Goal: Navigation & Orientation: Find specific page/section

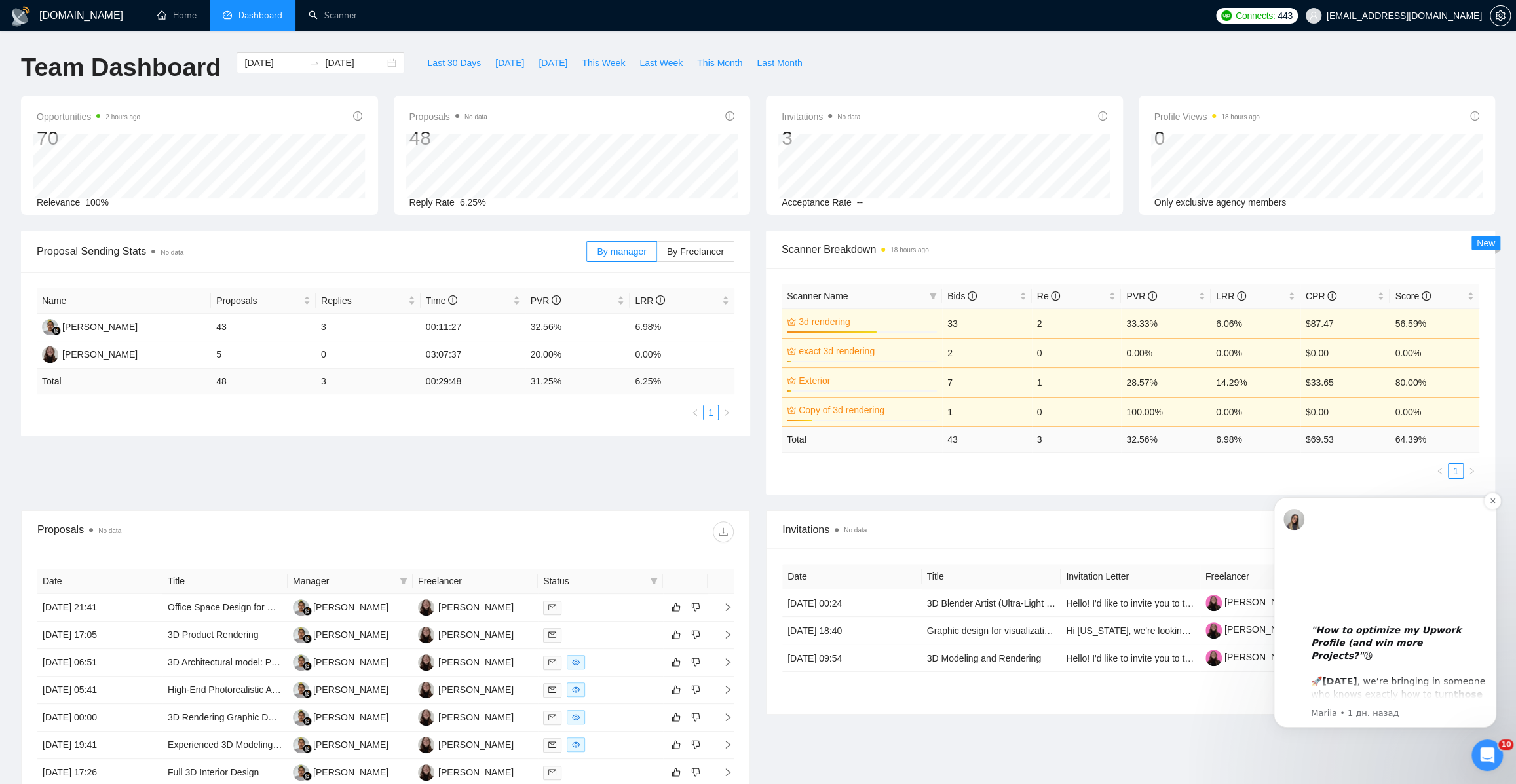
click at [1423, 670] on div ""How to optimize my Upwork Profile (and win more Projects?" 😩 🚀 [DATE] , we’re …" at bounding box center [1398, 668] width 175 height 115
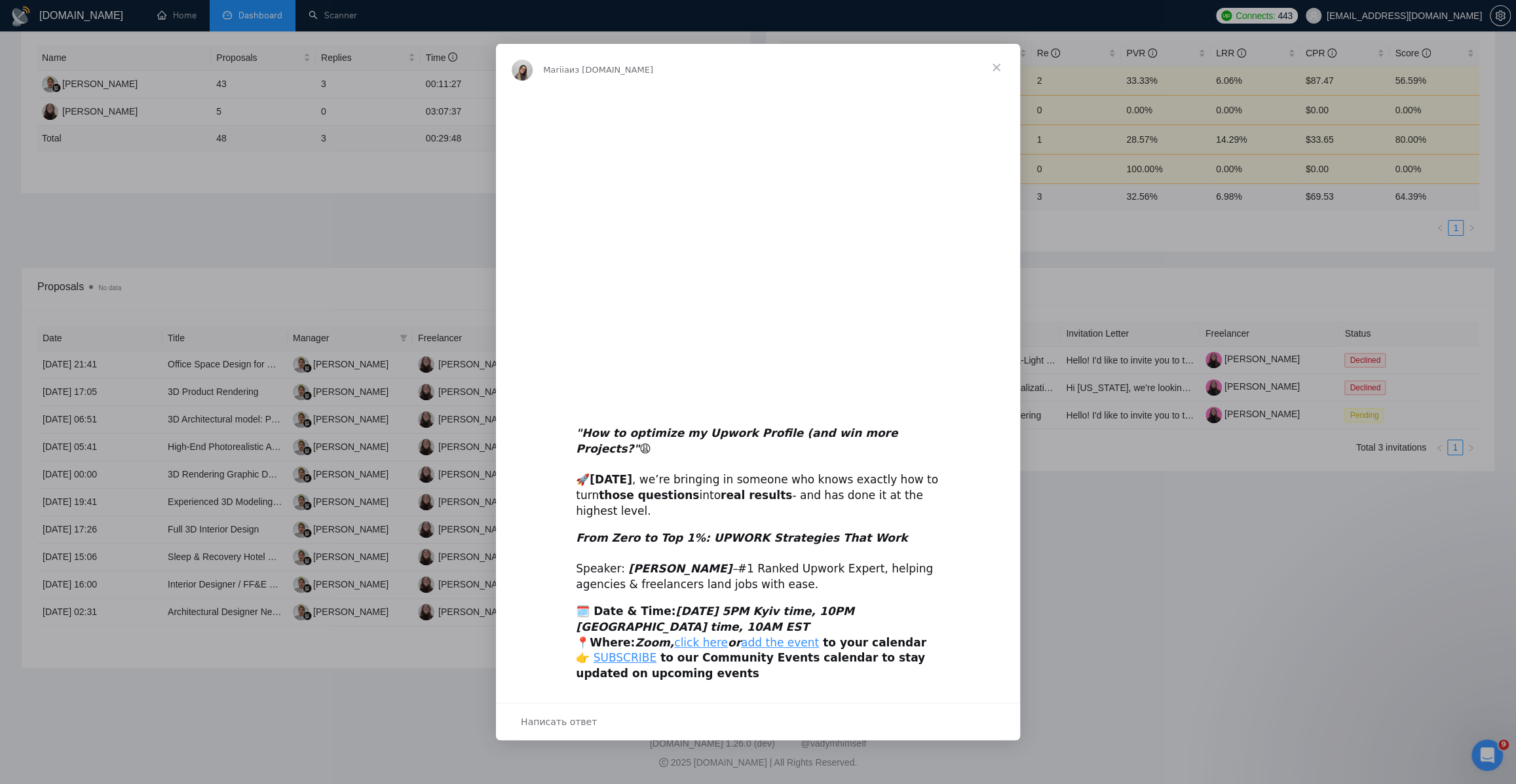
scroll to position [244, 0]
click at [1057, 402] on div "Мессенджер Intercom" at bounding box center [758, 392] width 1516 height 784
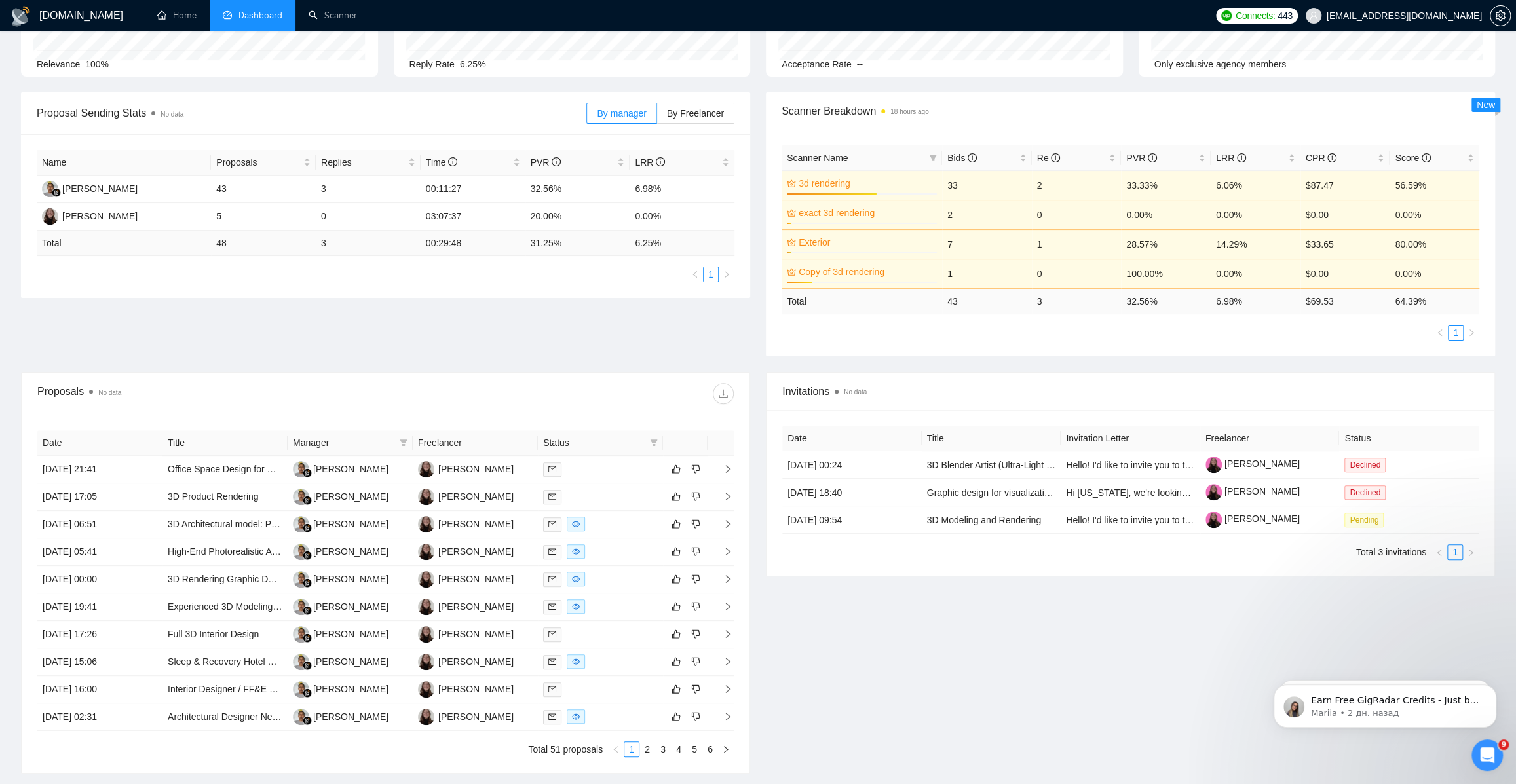
scroll to position [0, 0]
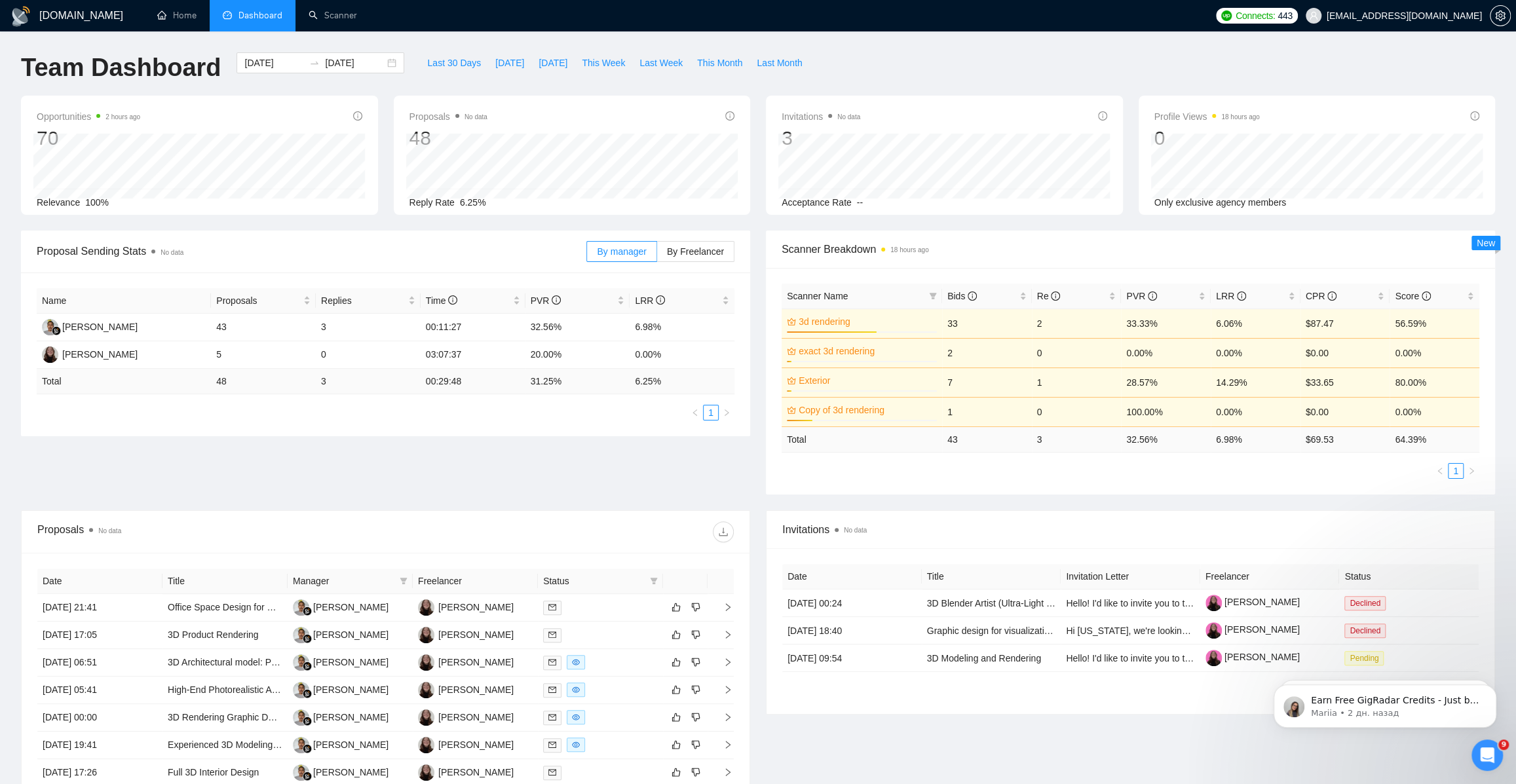
click at [261, 10] on span "Dashboard" at bounding box center [260, 15] width 44 height 11
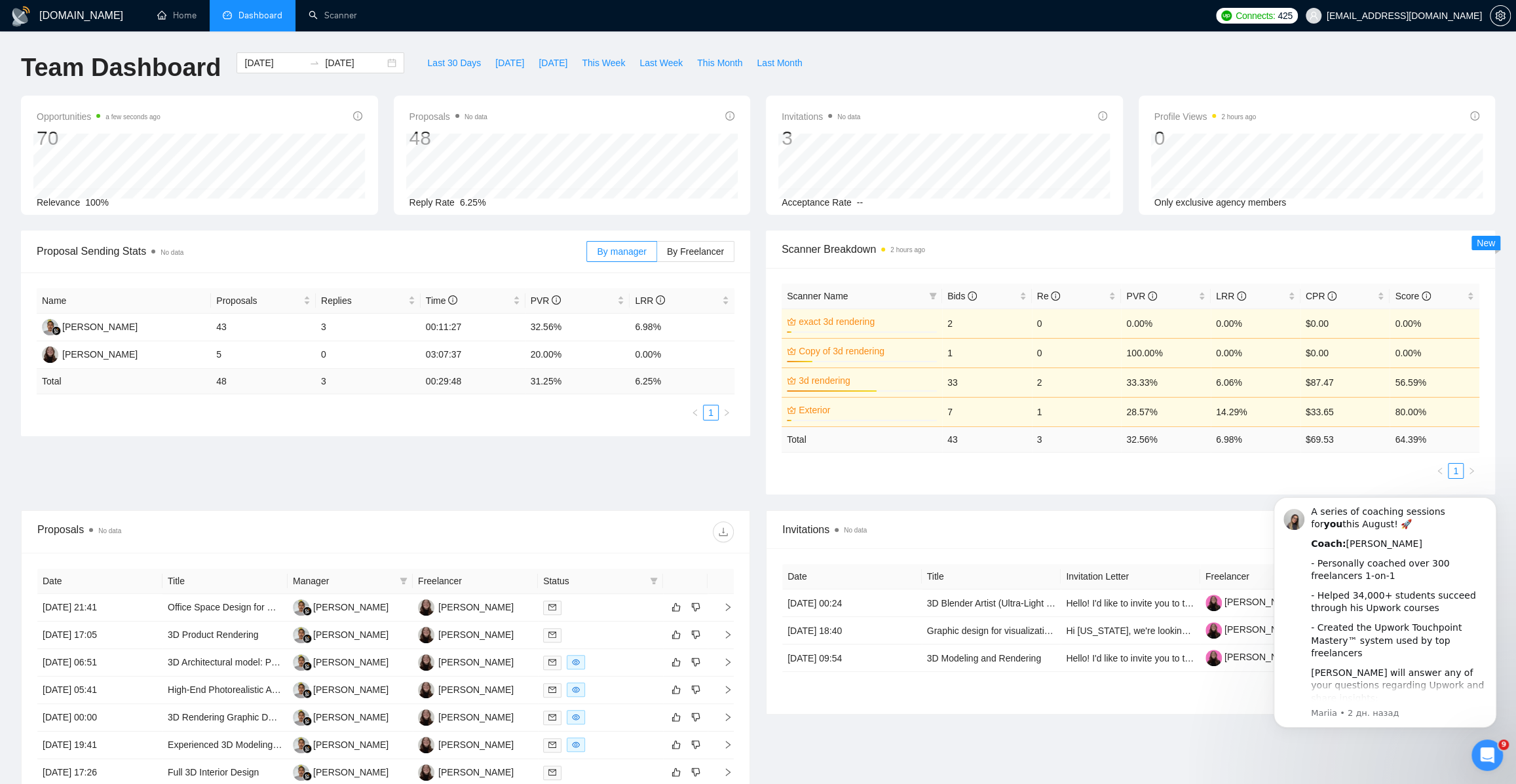
click at [1483, 748] on icon "Открыть службу сообщений Intercom" at bounding box center [1487, 755] width 21 height 21
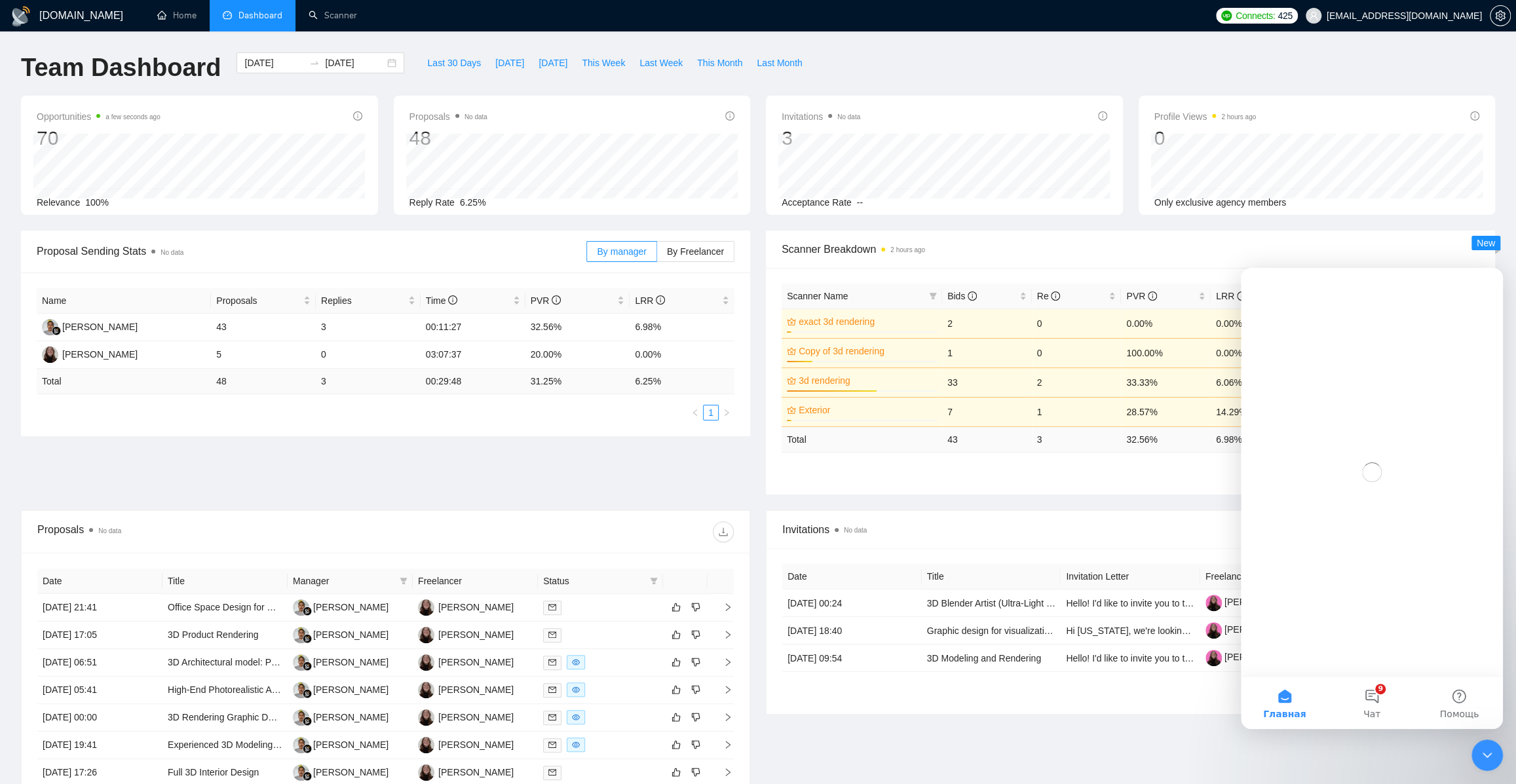
click at [1094, 733] on div "Invitations No data Date Title Invitation Letter Freelancer Status [DATE] 00:24…" at bounding box center [1130, 711] width 745 height 401
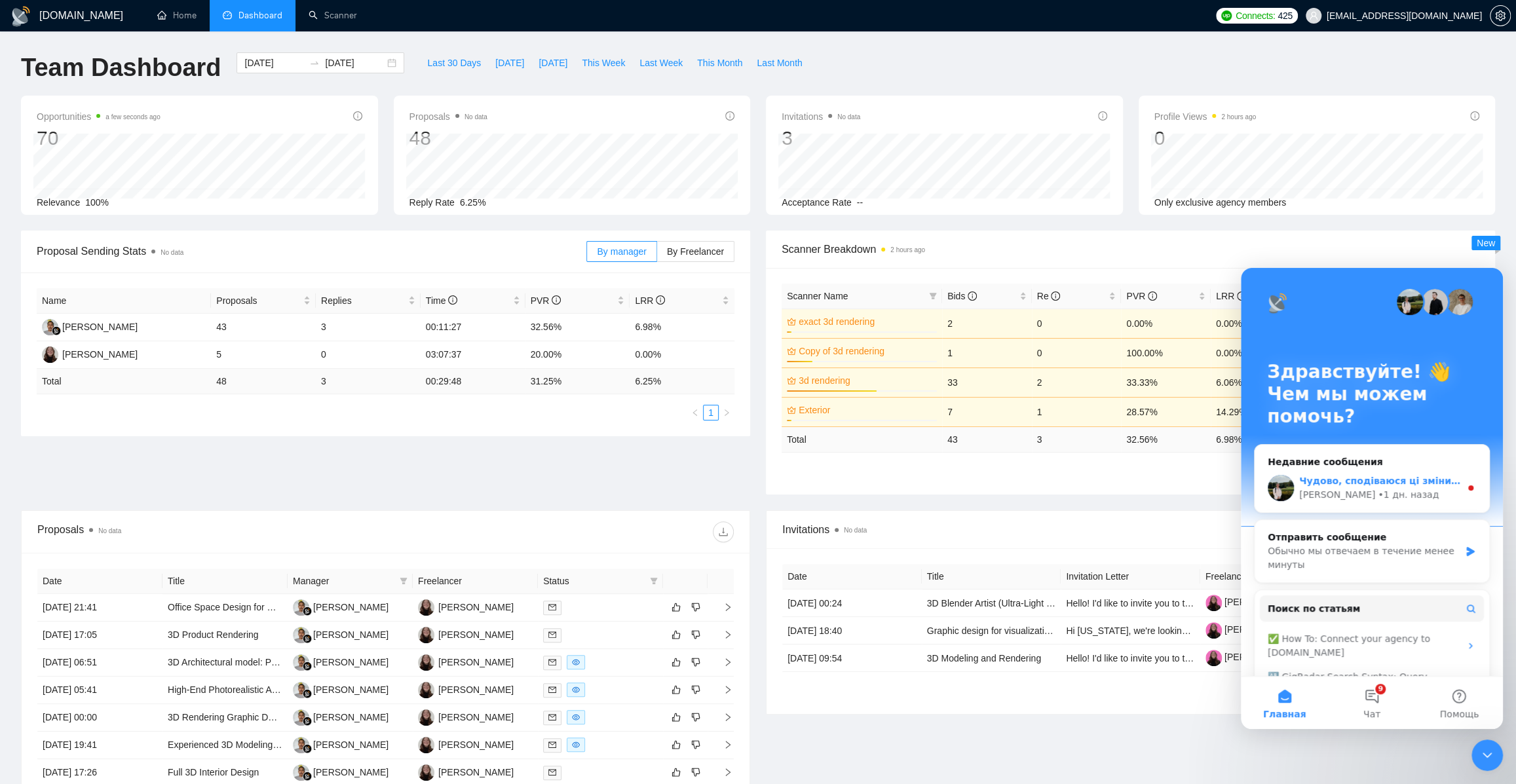
click at [1378, 495] on div "• 1 дн. назад" at bounding box center [1408, 495] width 61 height 13
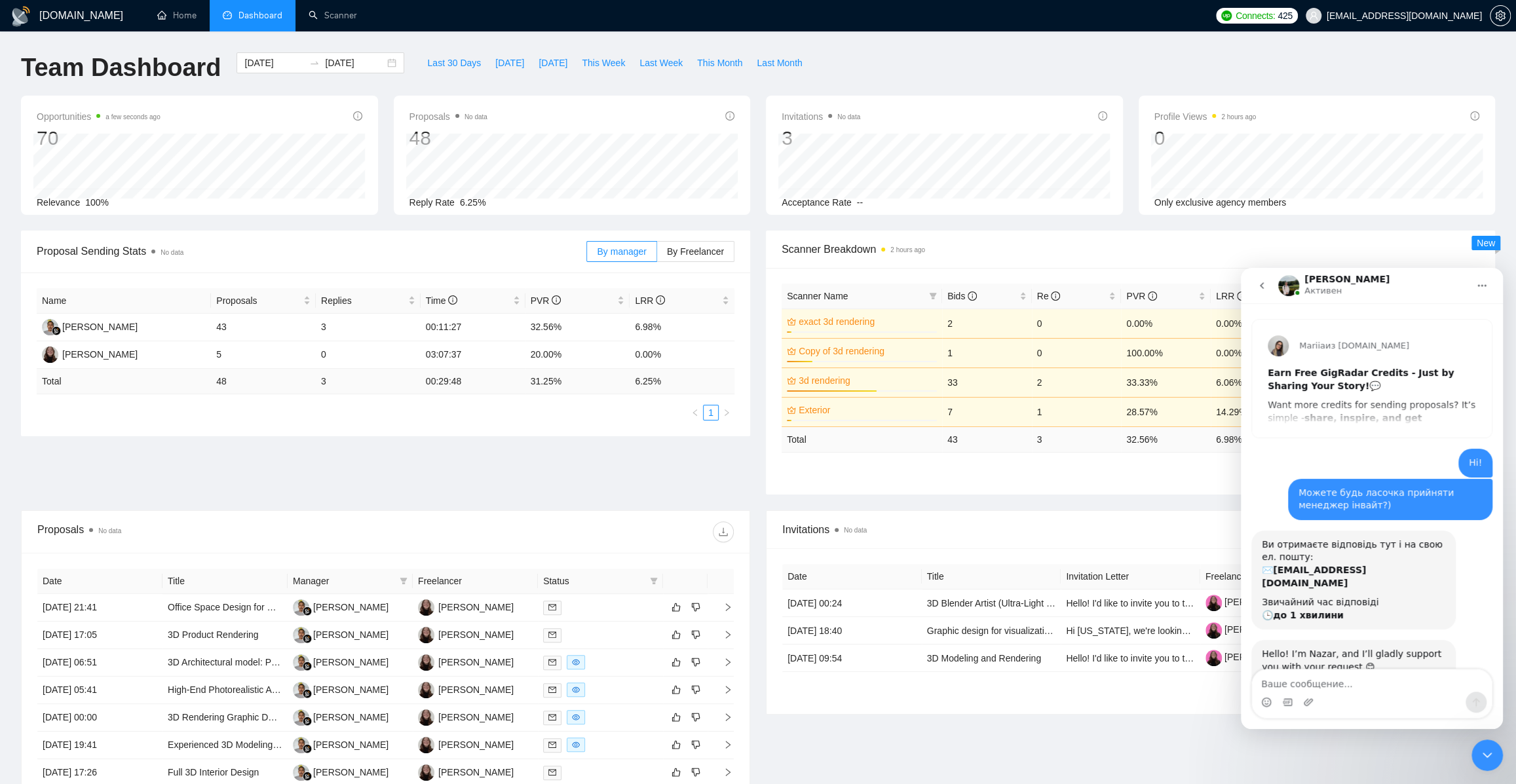
scroll to position [14, 0]
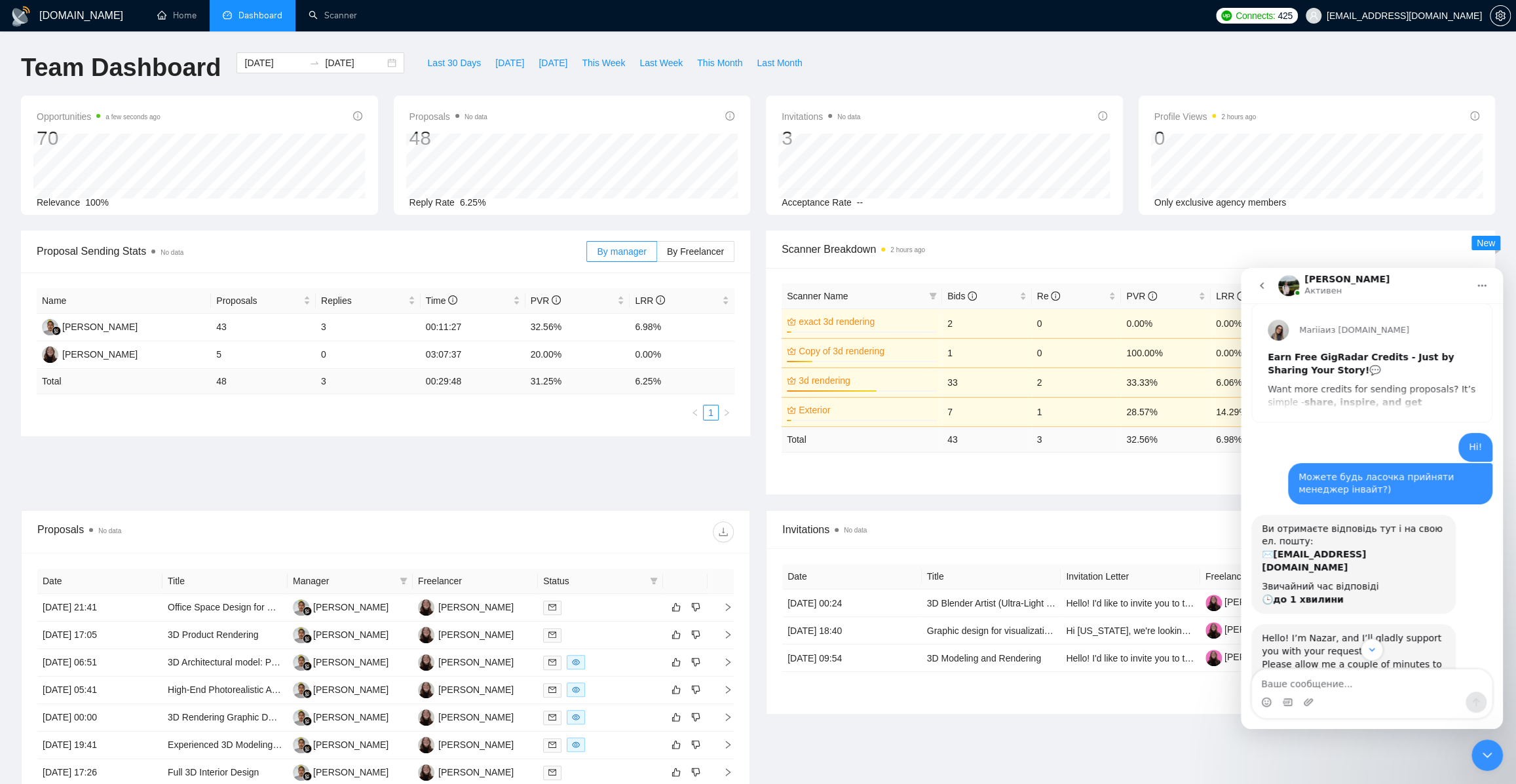
click at [594, 500] on div "Proposal Sending Stats No data By manager By Freelancer Name Proposals Replies …" at bounding box center [758, 370] width 1490 height 280
click at [1379, 652] on button "Scroll to bottom" at bounding box center [1371, 649] width 25 height 25
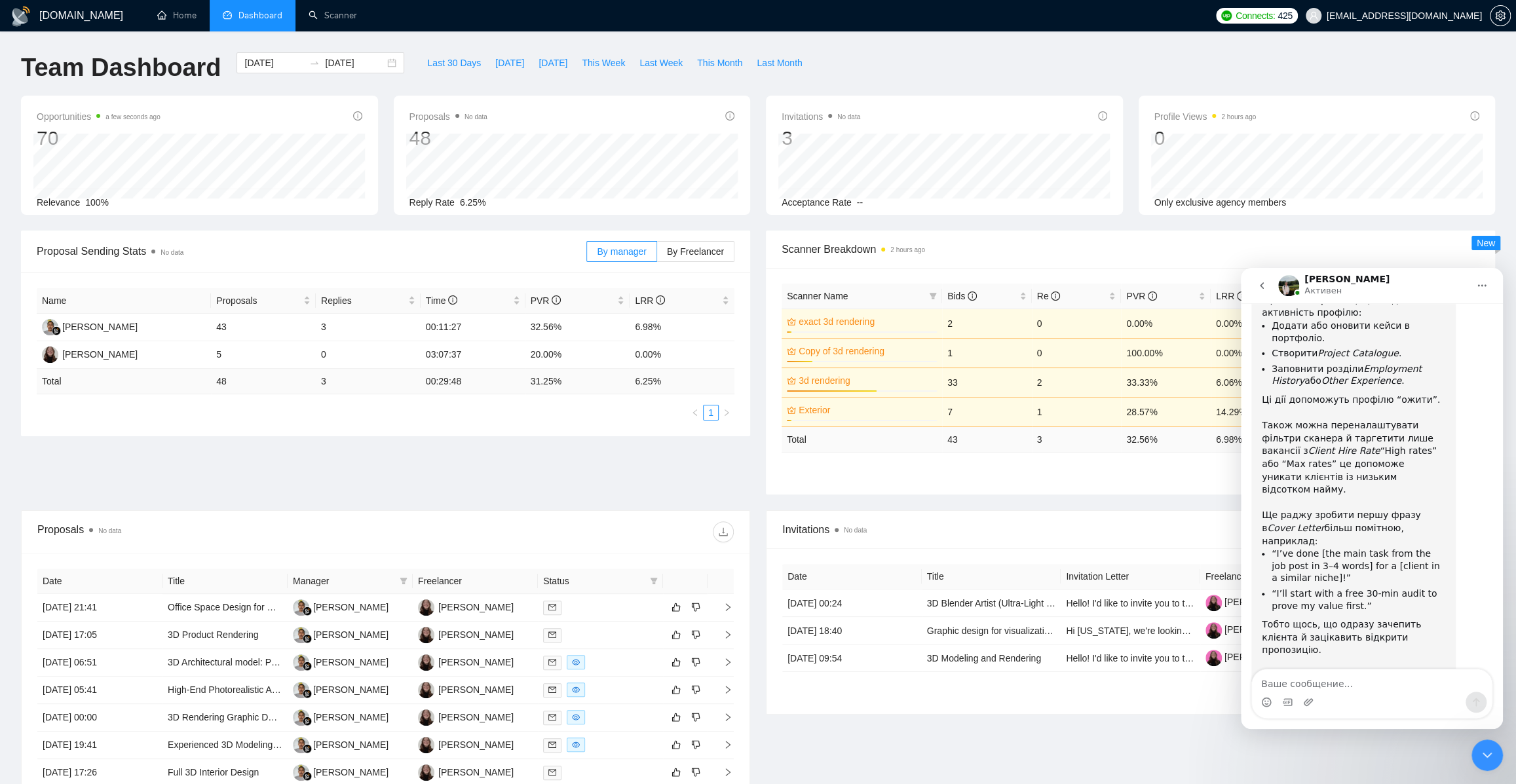
scroll to position [4274, 0]
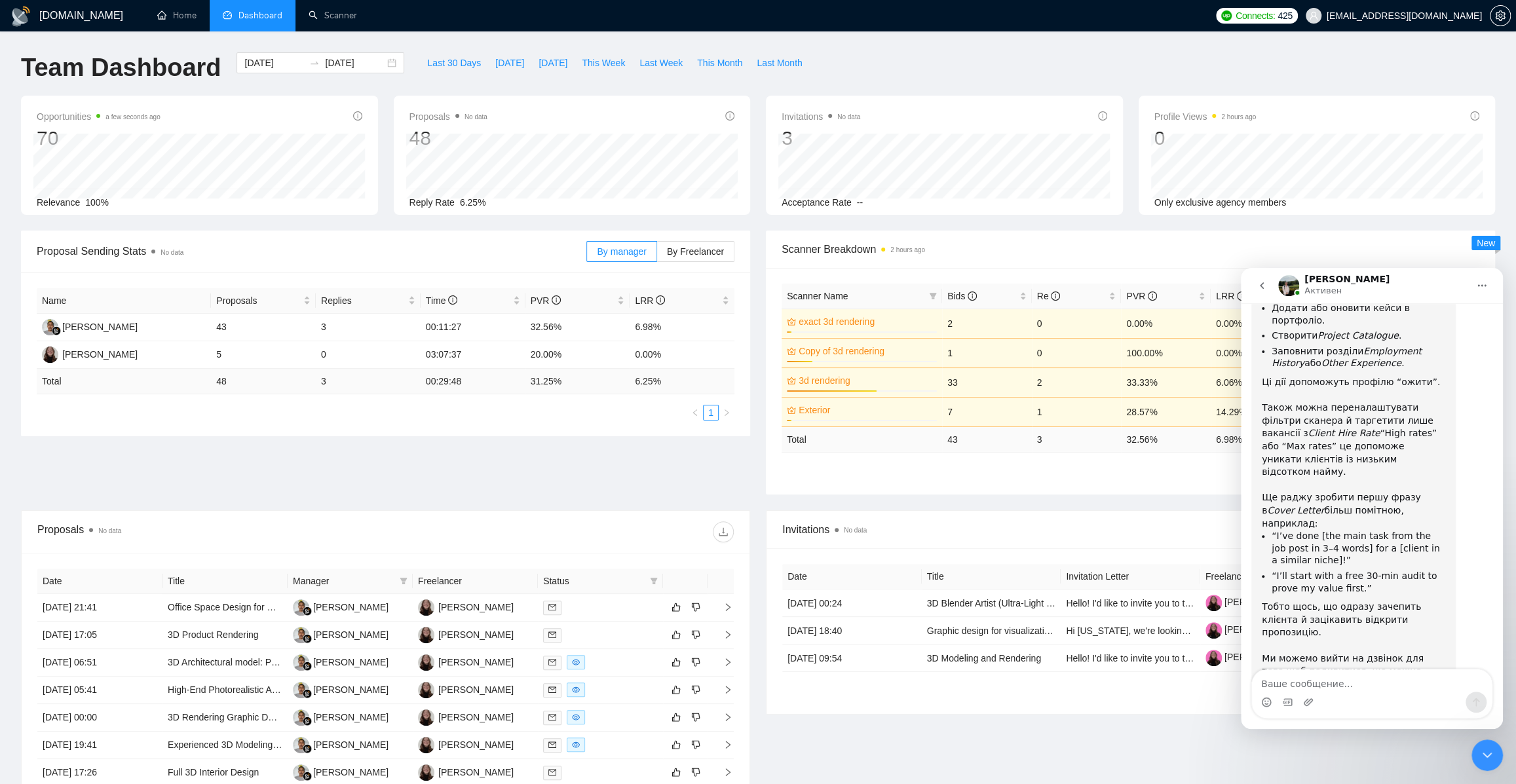
click at [1048, 722] on div "Invitations No data Date Title Invitation Letter Freelancer Status [DATE] 00:24…" at bounding box center [1130, 711] width 745 height 401
click at [1483, 749] on icon "Закрыть службу сообщений Intercom" at bounding box center [1487, 755] width 16 height 16
